Goal: Task Accomplishment & Management: Manage account settings

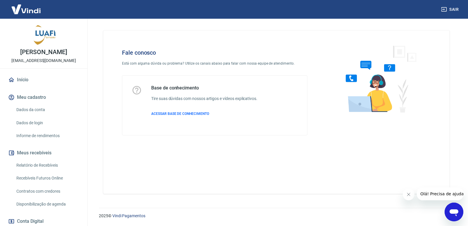
click at [15, 86] on link "Início" at bounding box center [43, 79] width 73 height 13
click at [23, 86] on link "Início" at bounding box center [43, 79] width 73 height 13
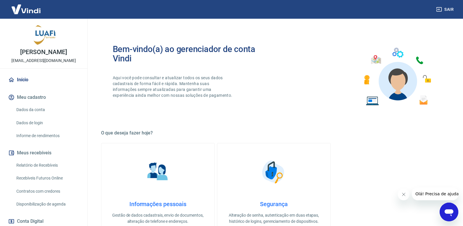
click at [36, 9] on img at bounding box center [26, 9] width 38 height 18
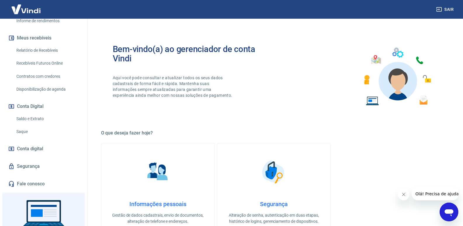
scroll to position [117, 0]
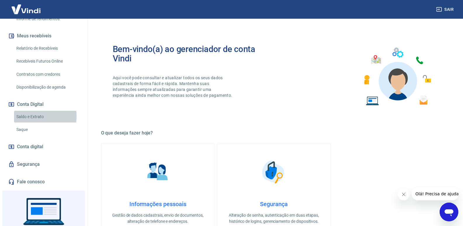
click at [23, 122] on link "Saldo e Extrato" at bounding box center [47, 117] width 66 height 12
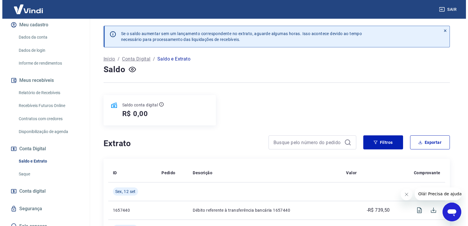
scroll to position [58, 0]
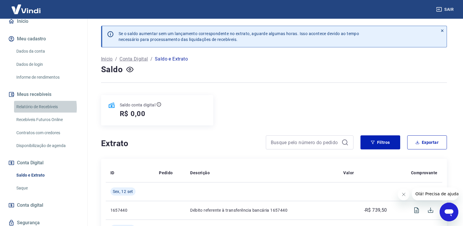
click at [30, 113] on link "Relatório de Recebíveis" at bounding box center [47, 107] width 66 height 12
